Goal: Browse casually

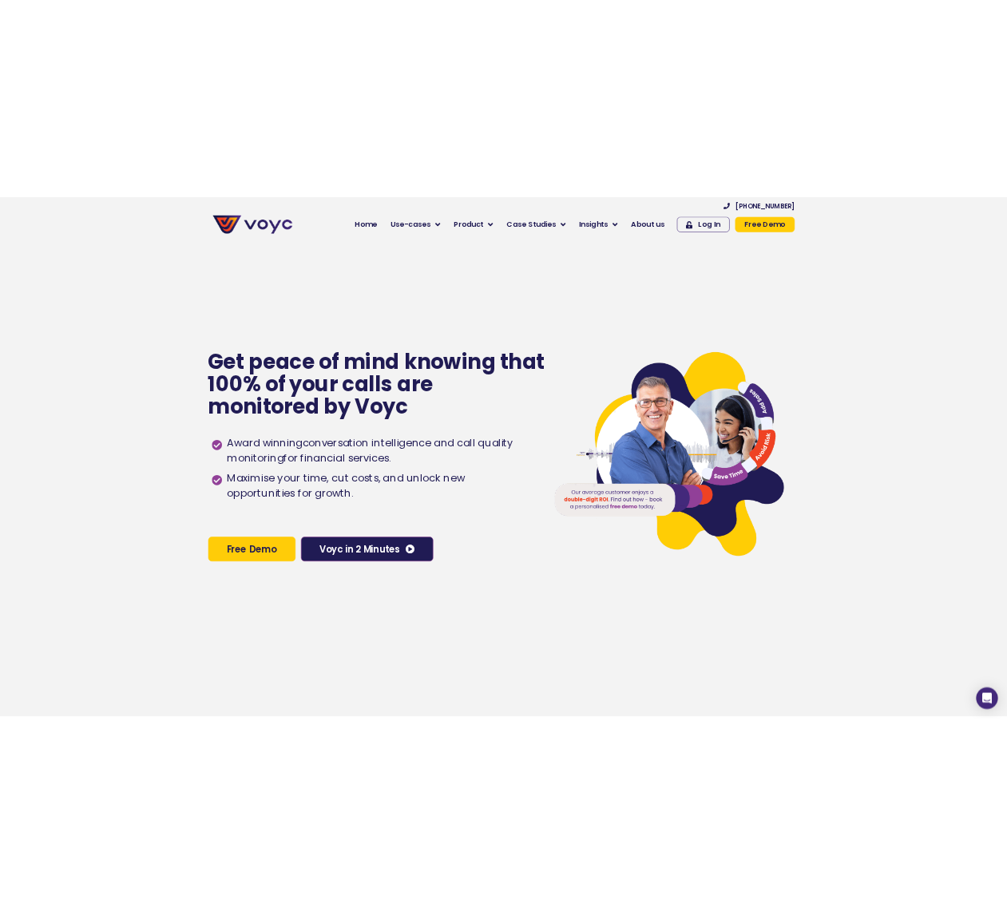
scroll to position [192, 0]
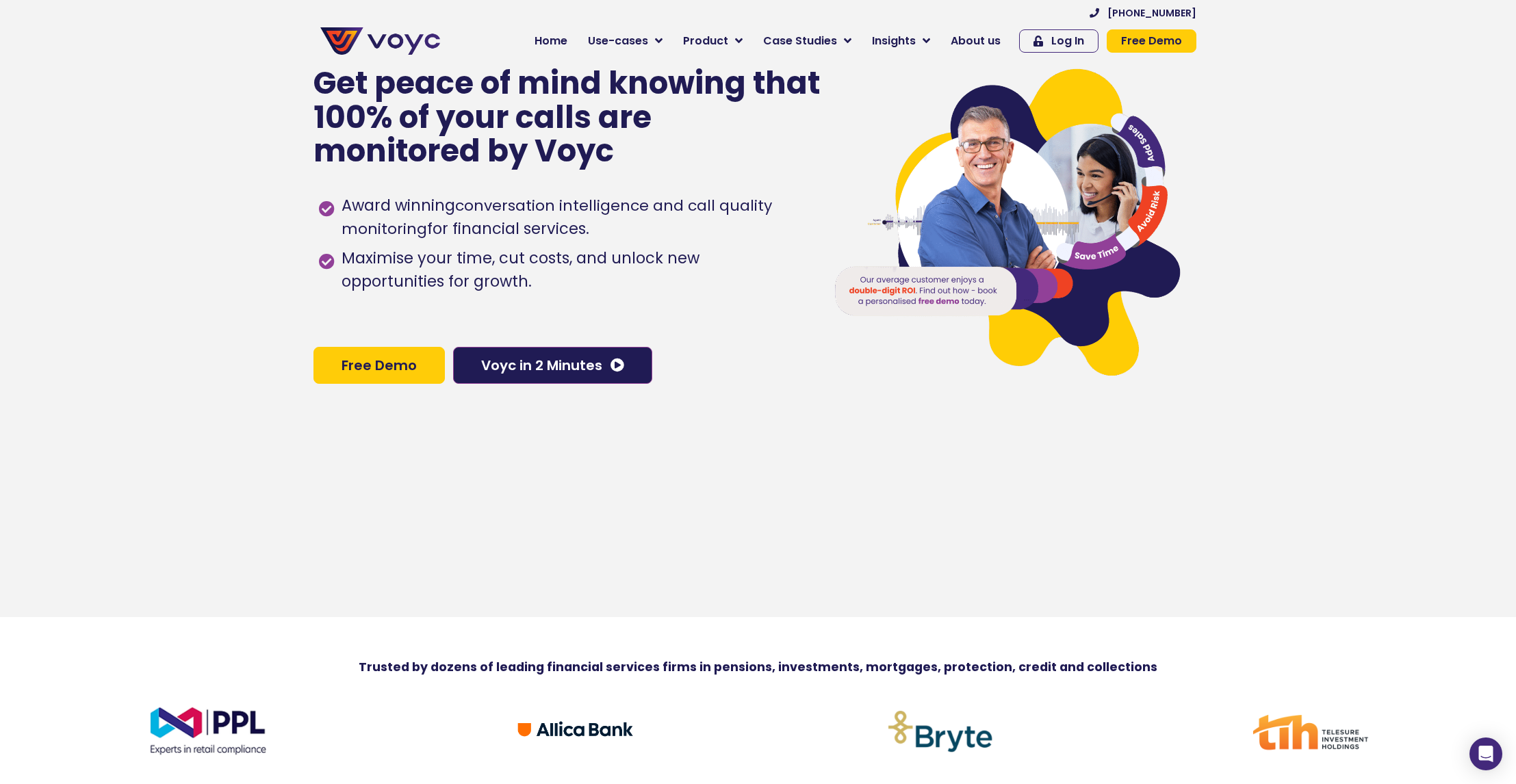
drag, startPoint x: 1391, startPoint y: 42, endPoint x: 1319, endPoint y: 444, distance: 408.4
click at [1319, 444] on section "Get peace of mind knowing that 100% of your calls are monitored by Voyc Award w…" at bounding box center [758, 224] width 1516 height 784
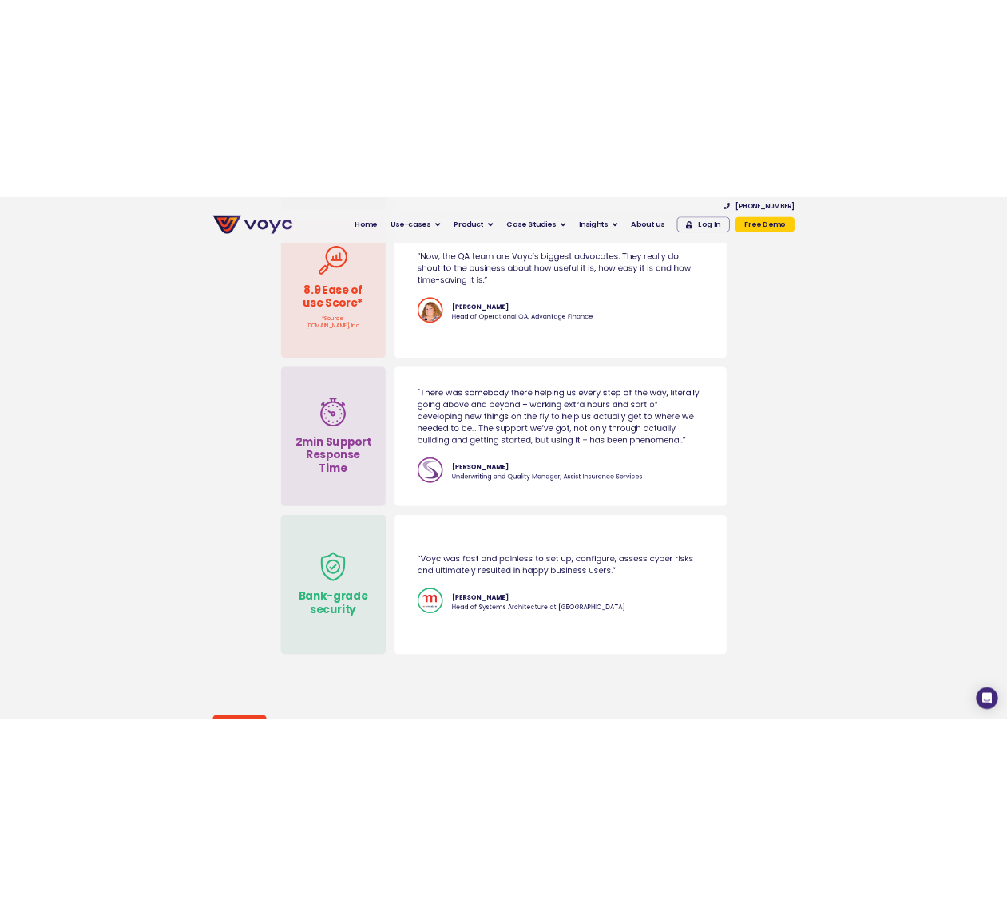
scroll to position [8350, 0]
